Goal: Information Seeking & Learning: Check status

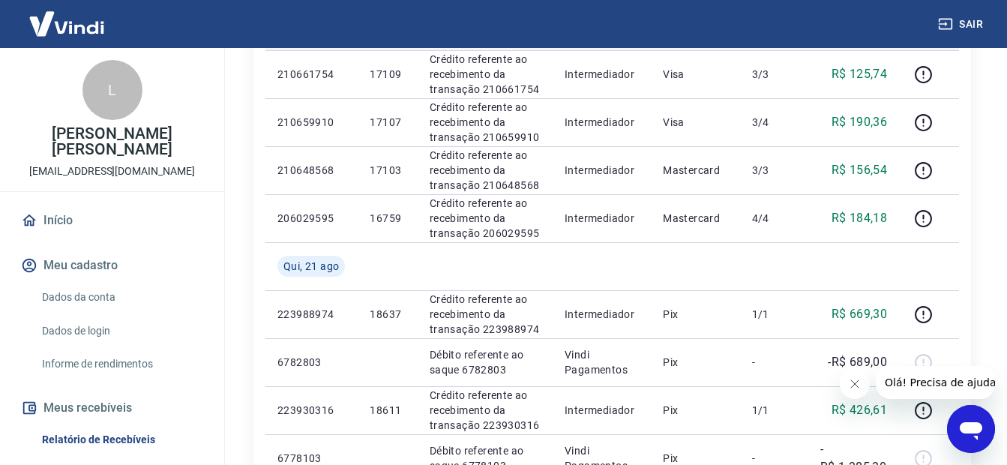
scroll to position [675, 0]
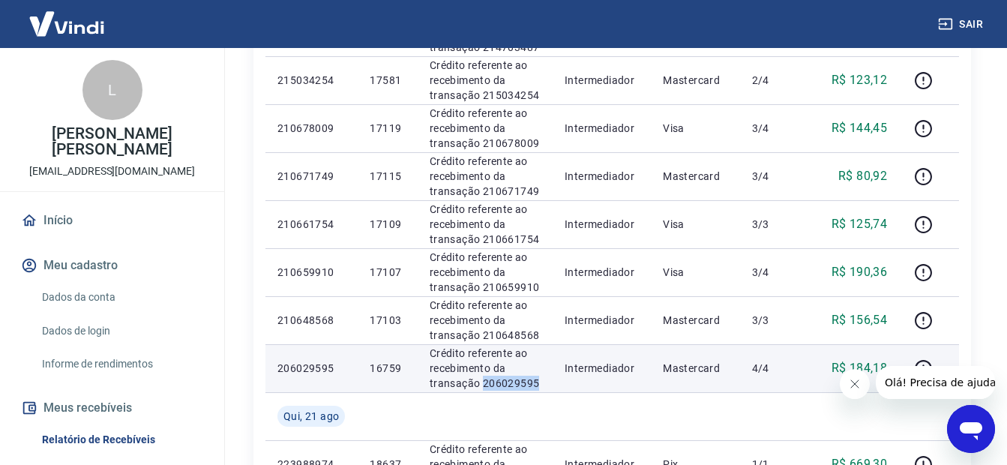
drag, startPoint x: 552, startPoint y: 383, endPoint x: 484, endPoint y: 380, distance: 68.3
click at [484, 380] on td "Crédito referente ao recebimento da transação 206029595" at bounding box center [485, 368] width 135 height 48
copy p "206029595"
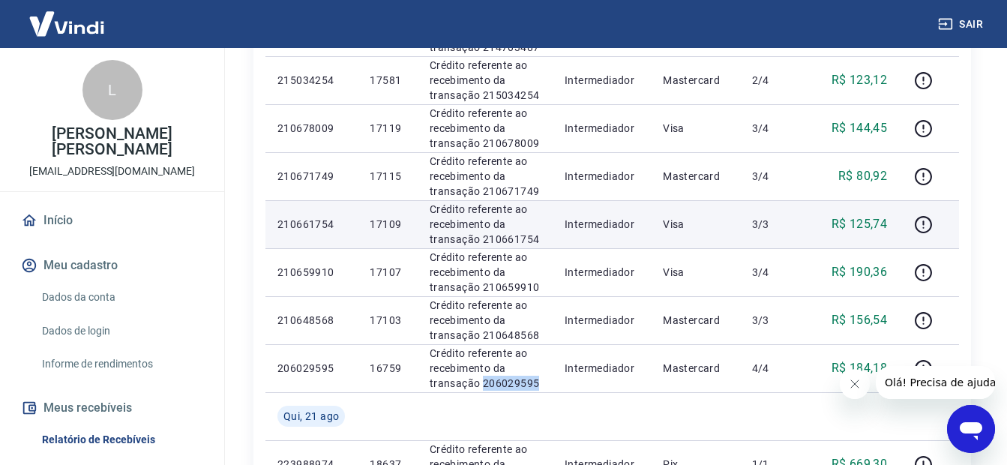
scroll to position [750, 0]
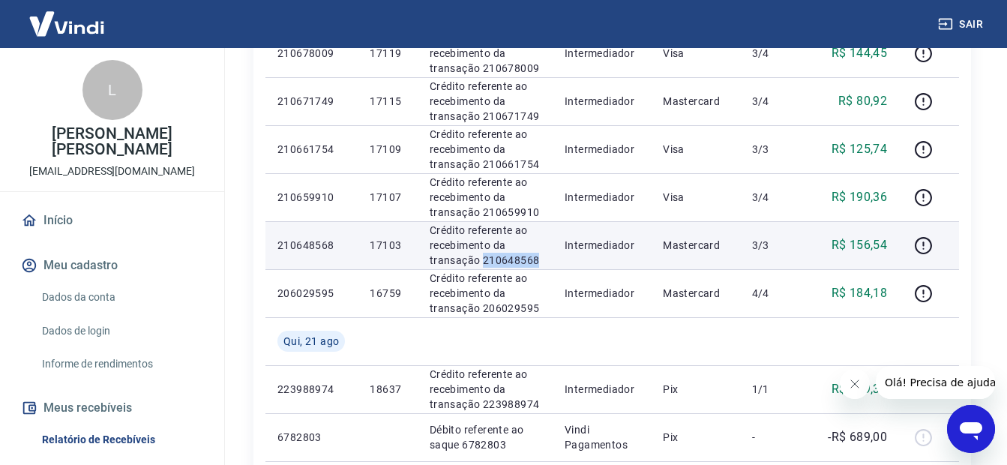
drag, startPoint x: 551, startPoint y: 258, endPoint x: 482, endPoint y: 259, distance: 69.0
click at [482, 259] on td "Crédito referente ao recebimento da transação 210648568" at bounding box center [485, 245] width 135 height 48
copy p "210648568"
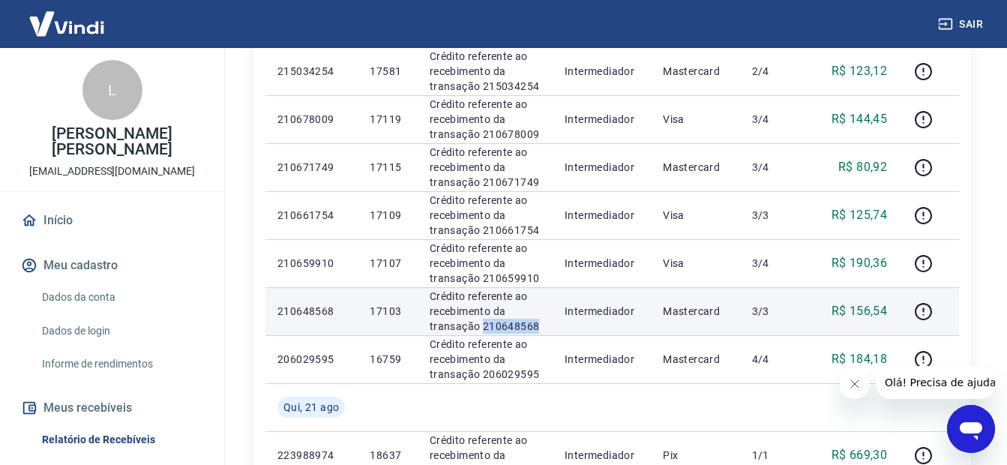
scroll to position [600, 0]
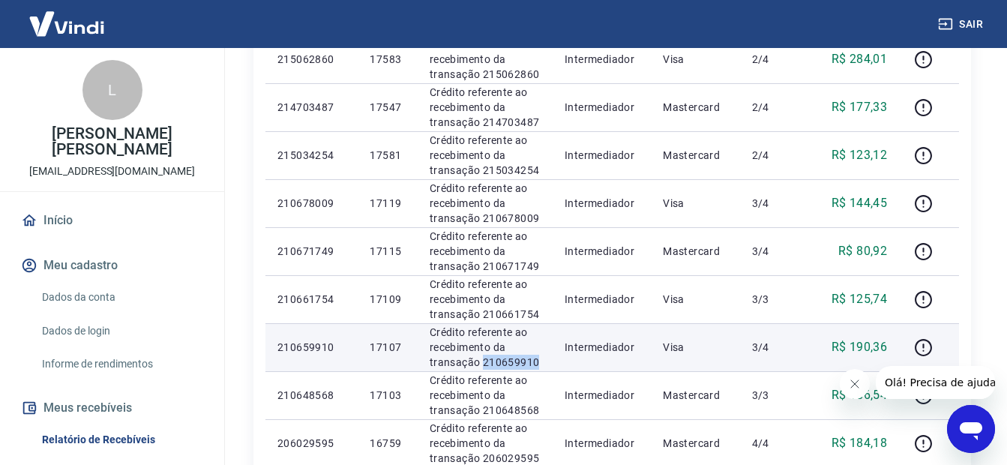
drag, startPoint x: 542, startPoint y: 359, endPoint x: 484, endPoint y: 362, distance: 58.5
click at [484, 362] on p "Crédito referente ao recebimento da transação 210659910" at bounding box center [485, 347] width 111 height 45
copy p "210659910"
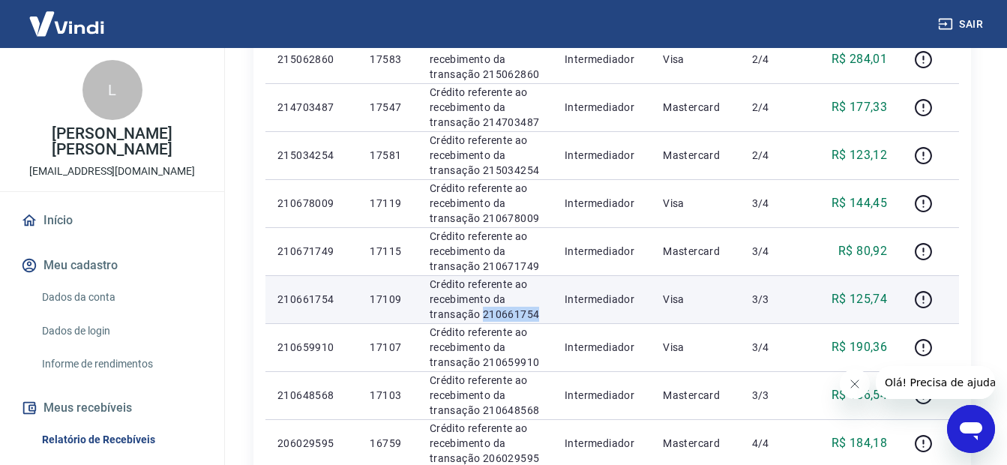
drag, startPoint x: 516, startPoint y: 310, endPoint x: 482, endPoint y: 315, distance: 34.9
click at [482, 315] on p "Crédito referente ao recebimento da transação 210661754" at bounding box center [485, 299] width 111 height 45
copy p "210661754"
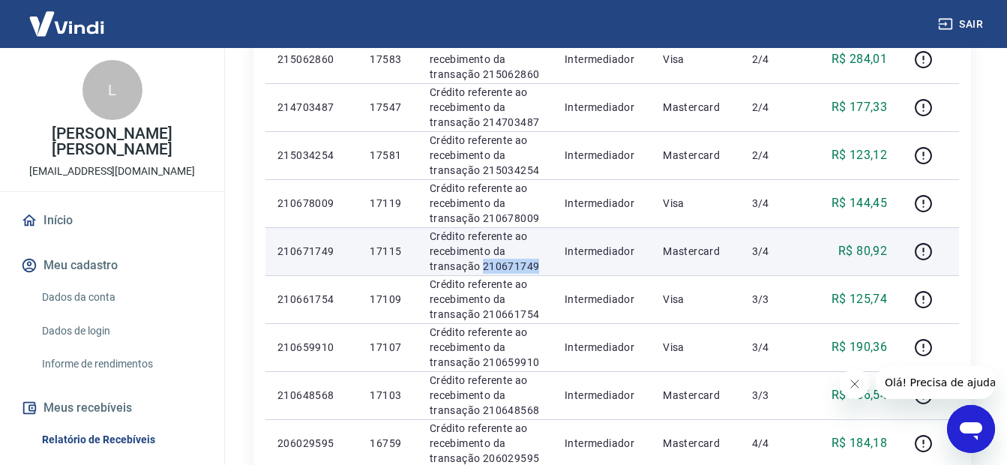
drag, startPoint x: 545, startPoint y: 270, endPoint x: 483, endPoint y: 267, distance: 62.3
click at [482, 269] on td "Crédito referente ao recebimento da transação 210671749" at bounding box center [485, 251] width 135 height 48
copy p "210671749"
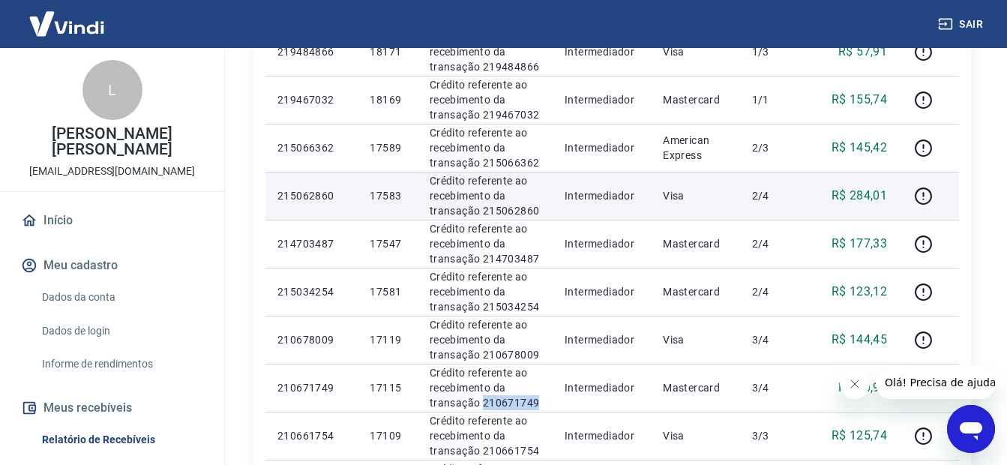
scroll to position [525, 0]
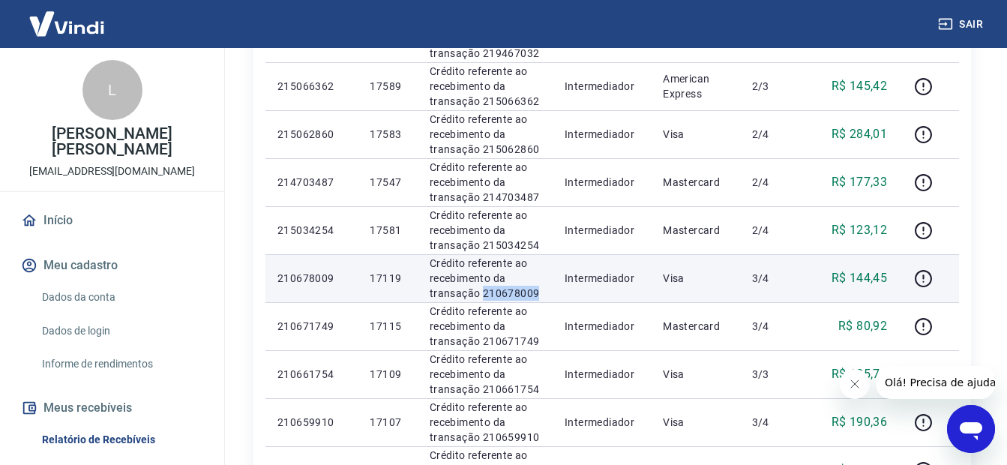
drag, startPoint x: 546, startPoint y: 290, endPoint x: 484, endPoint y: 294, distance: 62.4
click at [484, 294] on td "Crédito referente ao recebimento da transação 210678009" at bounding box center [485, 278] width 135 height 48
copy p "210678009"
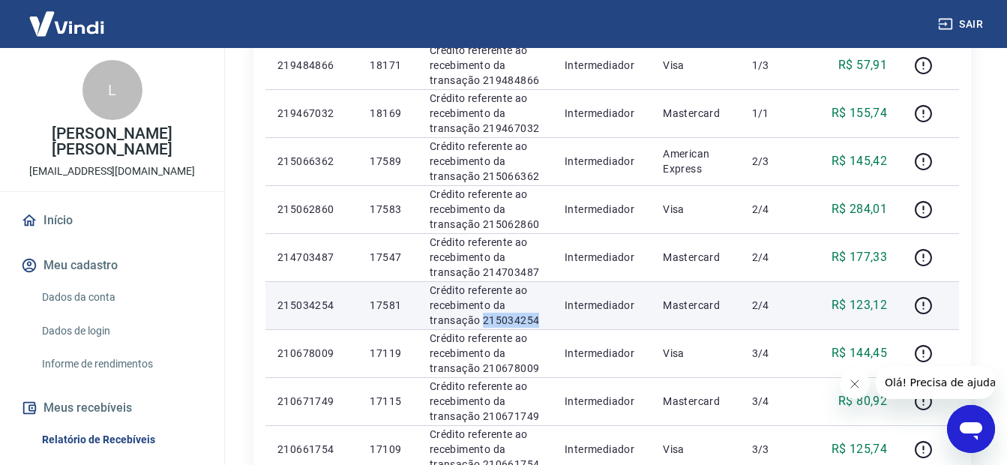
drag, startPoint x: 548, startPoint y: 318, endPoint x: 485, endPoint y: 323, distance: 63.2
click at [485, 323] on td "Crédito referente ao recebimento da transação 215034254" at bounding box center [485, 305] width 135 height 48
click at [482, 326] on p "Crédito referente ao recebimento da transação 215034254" at bounding box center [485, 305] width 111 height 45
drag, startPoint x: 538, startPoint y: 320, endPoint x: 476, endPoint y: 319, distance: 61.5
click at [476, 319] on p "Crédito referente ao recebimento da transação 215034254" at bounding box center [485, 305] width 111 height 45
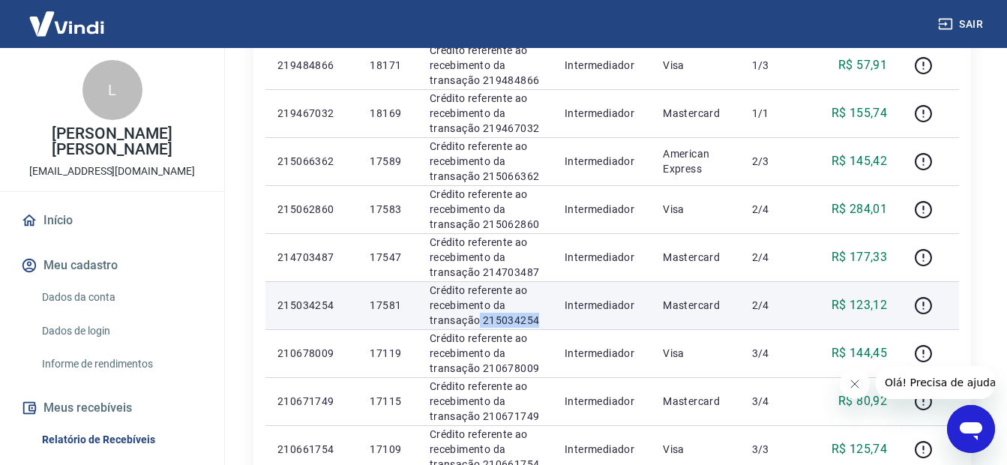
copy p "215034254"
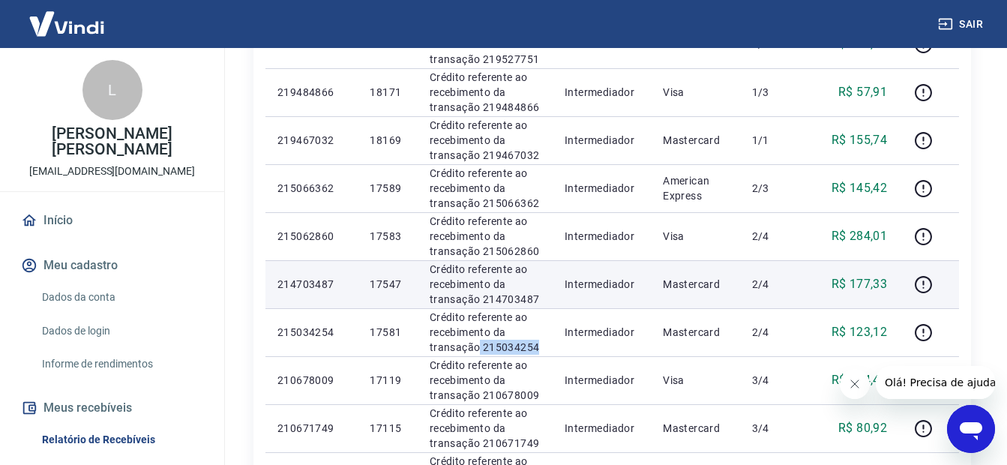
scroll to position [375, 0]
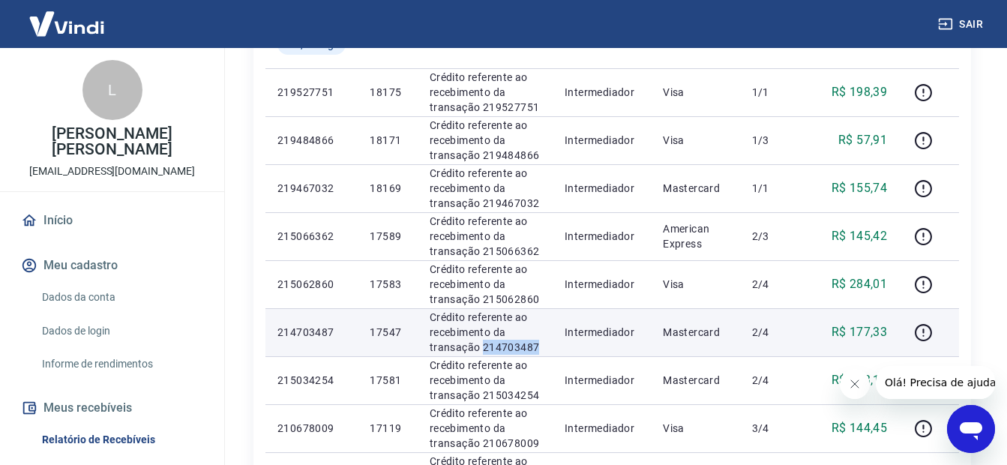
drag, startPoint x: 537, startPoint y: 345, endPoint x: 484, endPoint y: 344, distance: 53.3
click at [484, 344] on td "Crédito referente ao recebimento da transação 214703487" at bounding box center [485, 332] width 135 height 48
copy p "214703487"
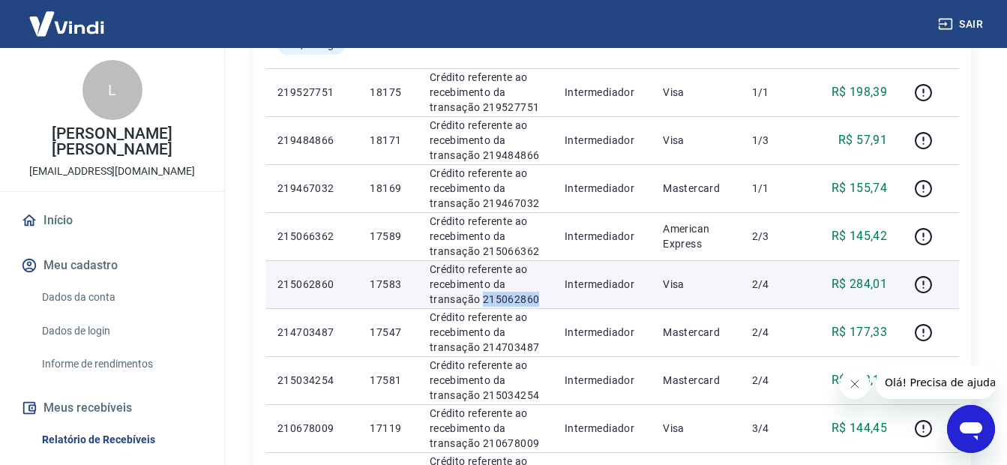
drag, startPoint x: 542, startPoint y: 297, endPoint x: 484, endPoint y: 298, distance: 57.8
click at [484, 298] on p "Crédito referente ao recebimento da transação 215062860" at bounding box center [485, 284] width 111 height 45
copy p "215062860"
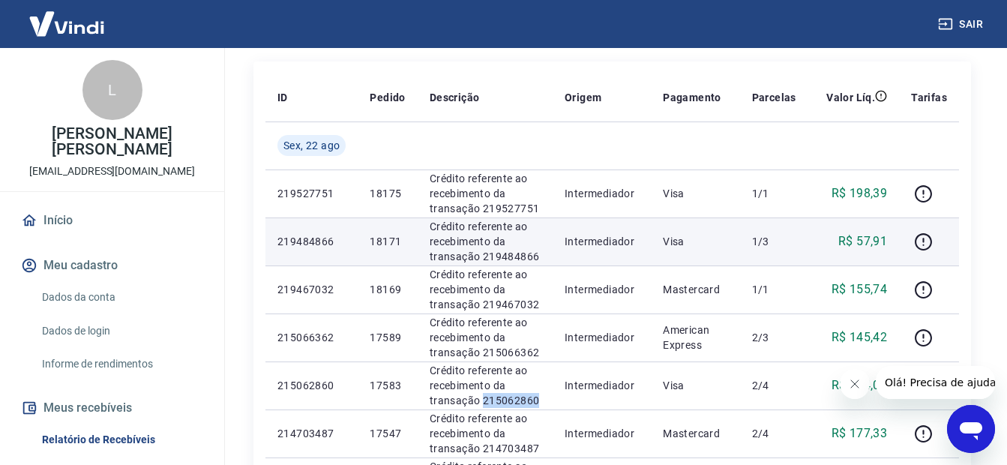
scroll to position [300, 0]
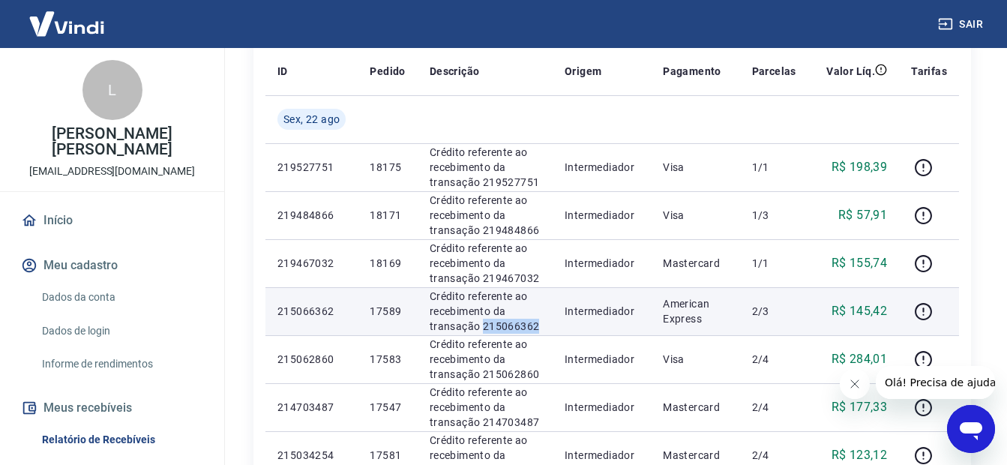
drag, startPoint x: 515, startPoint y: 322, endPoint x: 484, endPoint y: 330, distance: 32.6
click at [484, 330] on p "Crédito referente ao recebimento da transação 215066362" at bounding box center [485, 311] width 111 height 45
copy p "215066362"
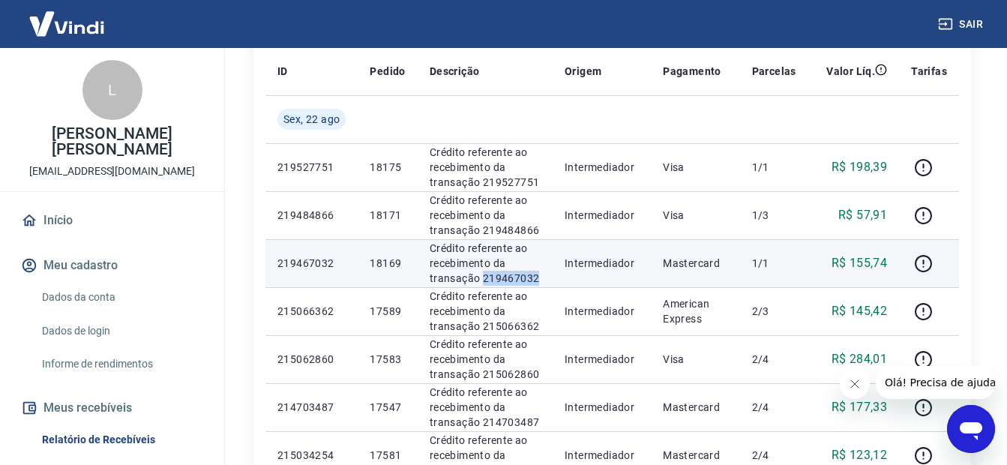
drag, startPoint x: 540, startPoint y: 274, endPoint x: 485, endPoint y: 281, distance: 55.3
click at [482, 283] on p "Crédito referente ao recebimento da transação 219467032" at bounding box center [485, 263] width 111 height 45
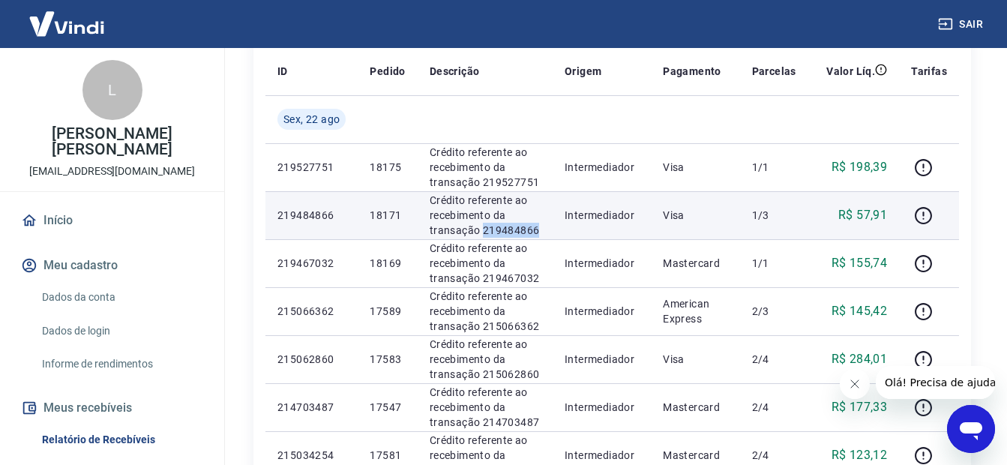
drag, startPoint x: 542, startPoint y: 230, endPoint x: 482, endPoint y: 233, distance: 60.1
click at [482, 233] on p "Crédito referente ao recebimento da transação 219484866" at bounding box center [485, 215] width 111 height 45
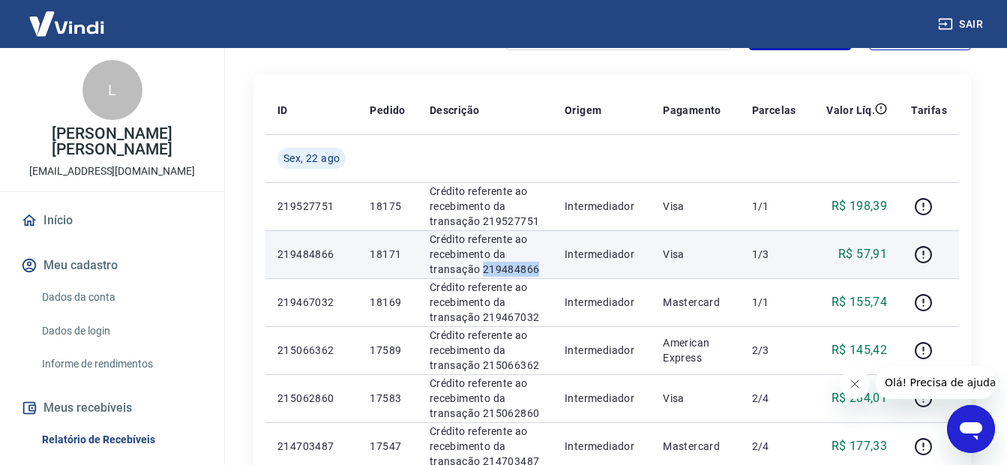
scroll to position [225, 0]
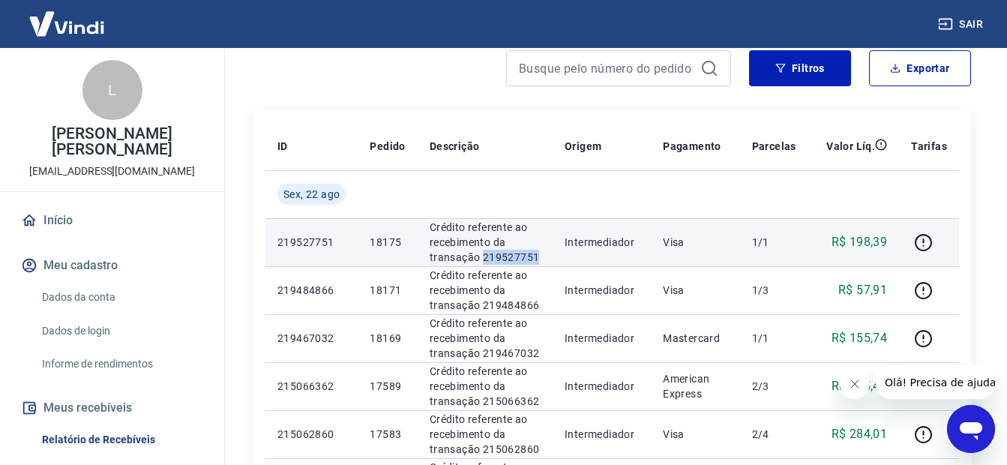
drag, startPoint x: 536, startPoint y: 257, endPoint x: 480, endPoint y: 259, distance: 55.5
click at [480, 259] on p "Crédito referente ao recebimento da transação 219527751" at bounding box center [485, 242] width 111 height 45
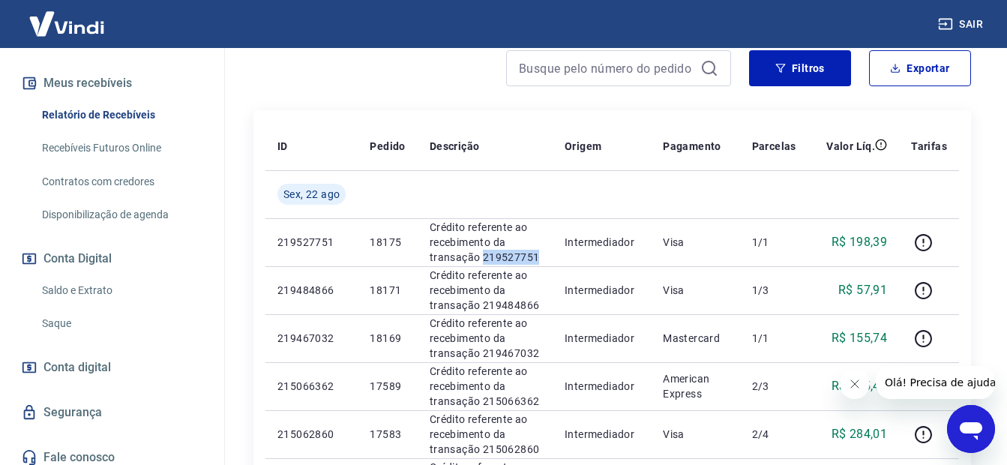
scroll to position [334, 0]
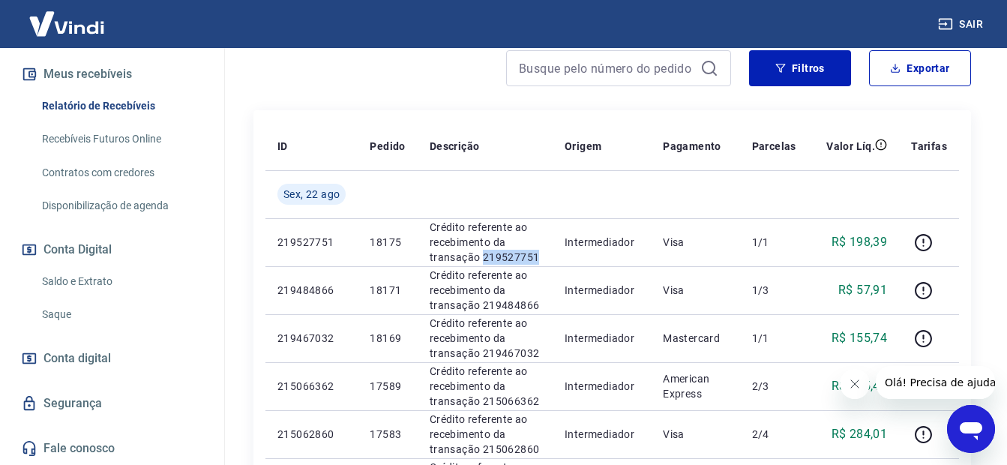
click at [94, 275] on link "Saldo e Extrato" at bounding box center [121, 281] width 170 height 31
